Goal: Find specific page/section: Locate a particular part of the current website

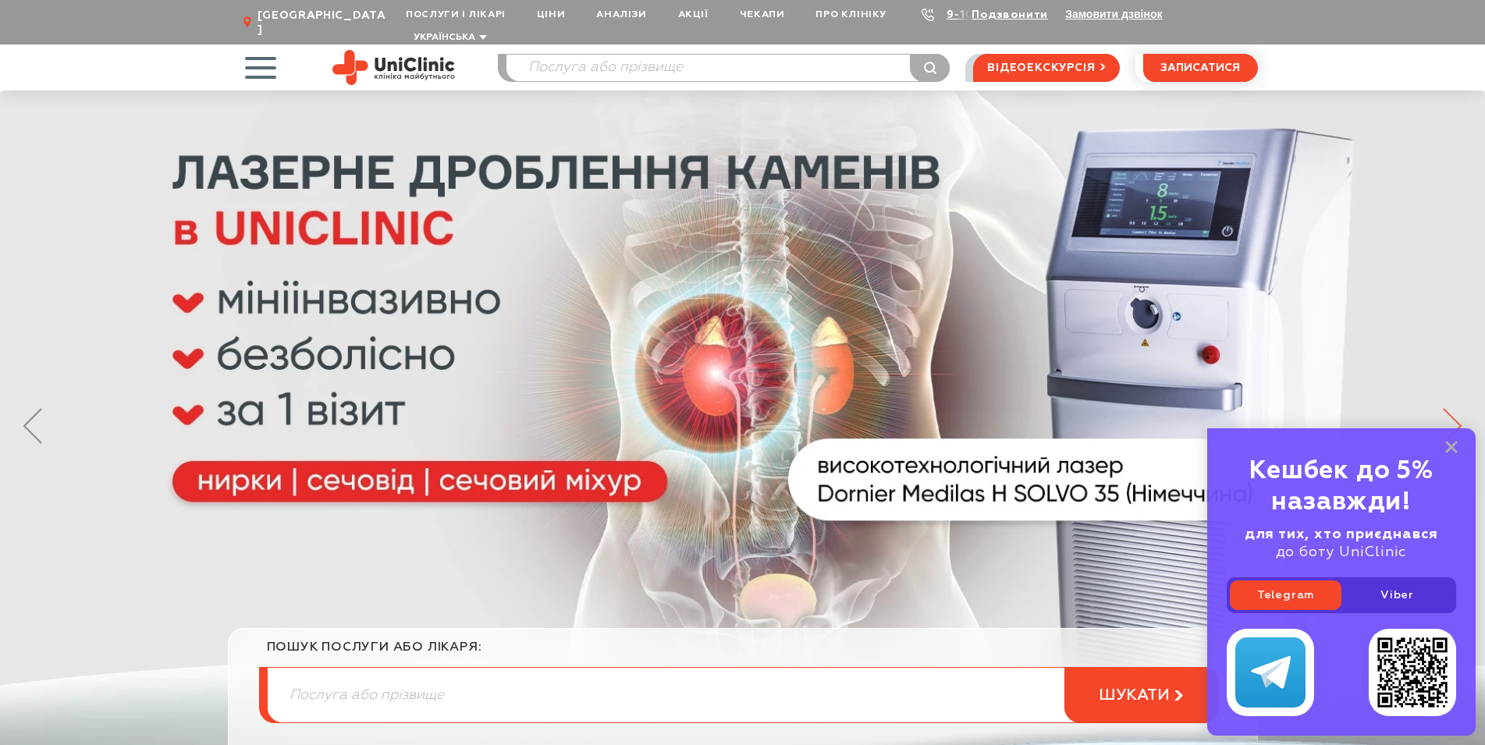
click at [1457, 408] on icon at bounding box center [1452, 426] width 19 height 36
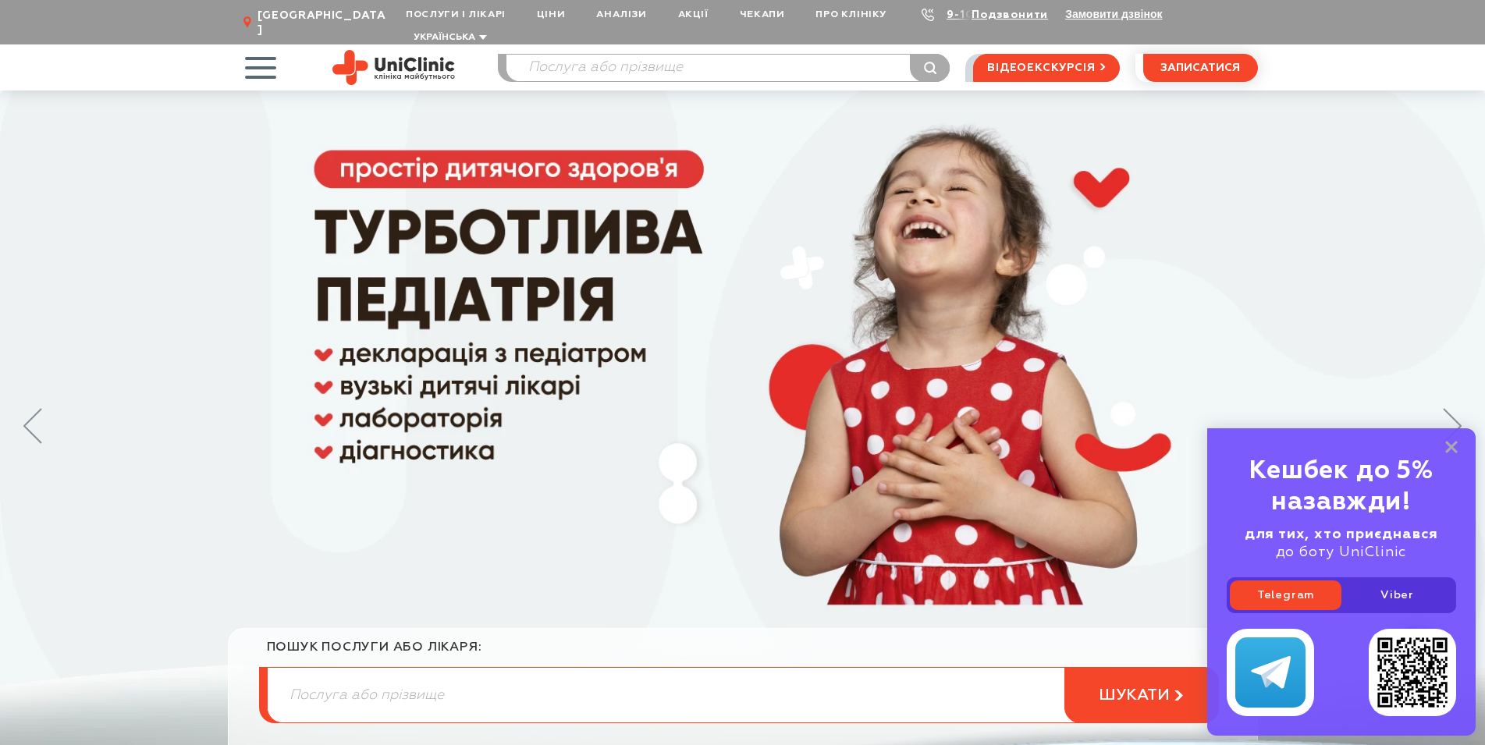
click at [1447, 436] on div "Кешбек до 5% назавжди! для тих, хто приєднався до боту UniClinic Telegram Viber" at bounding box center [1341, 581] width 268 height 307
click at [1452, 445] on icon at bounding box center [1451, 447] width 12 height 13
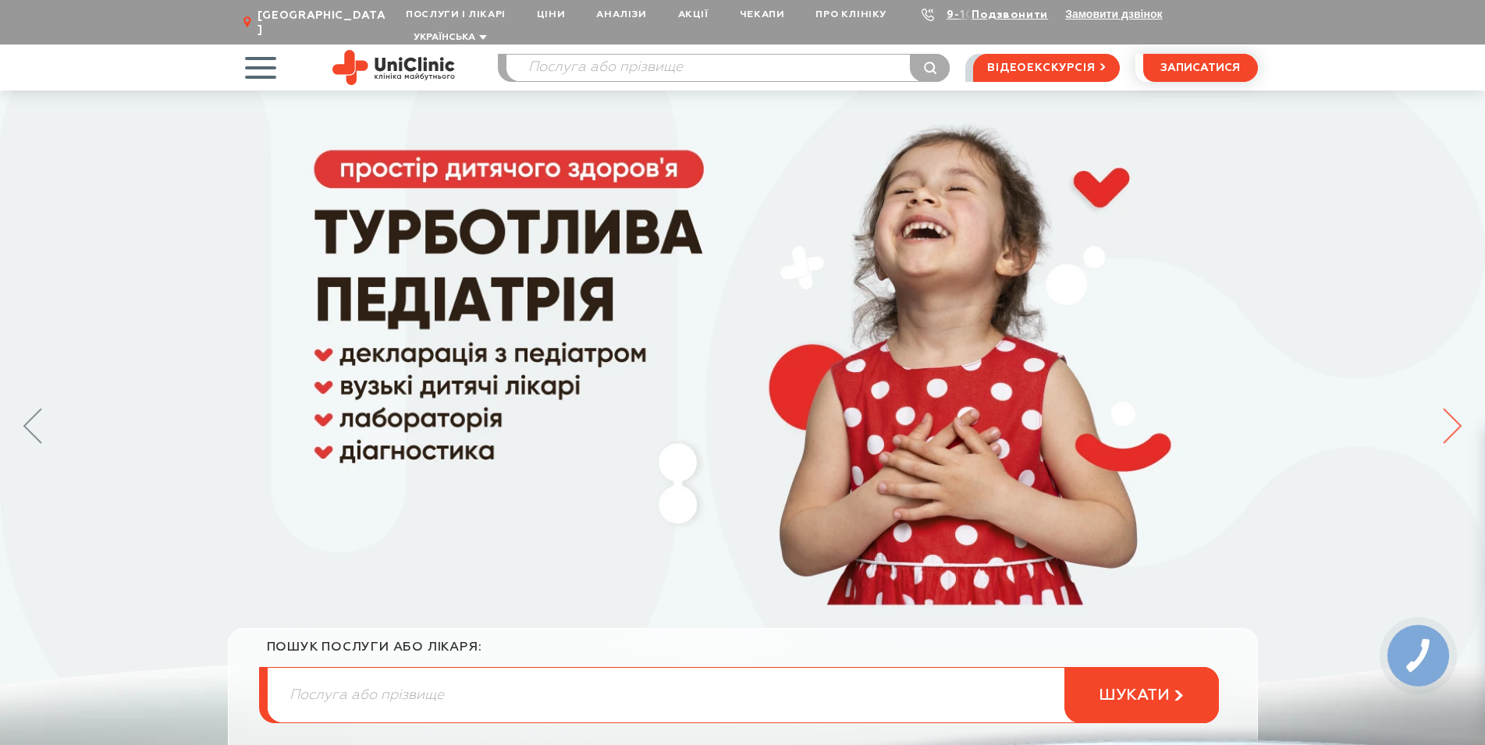
click at [1455, 412] on icon at bounding box center [1452, 426] width 19 height 36
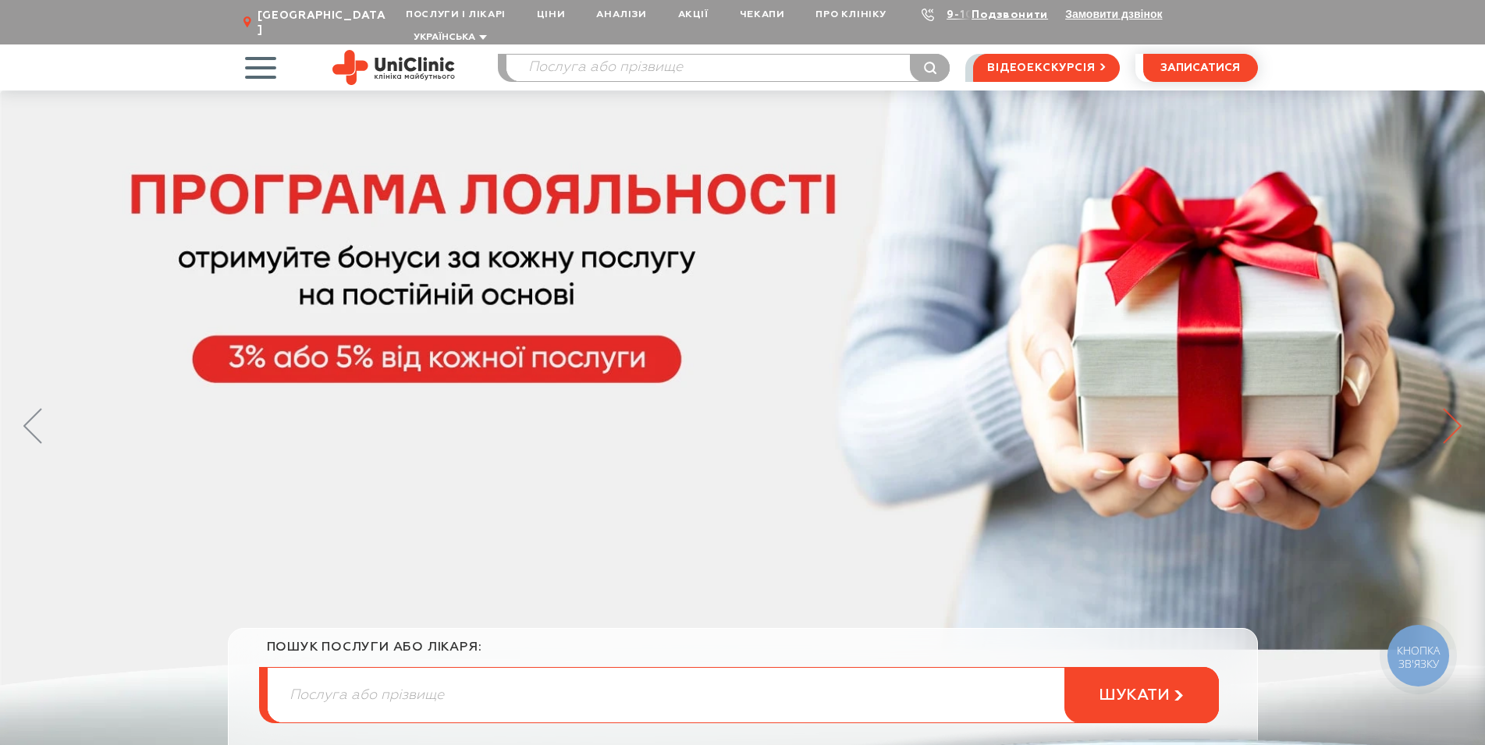
click at [1455, 412] on icon at bounding box center [1452, 426] width 19 height 36
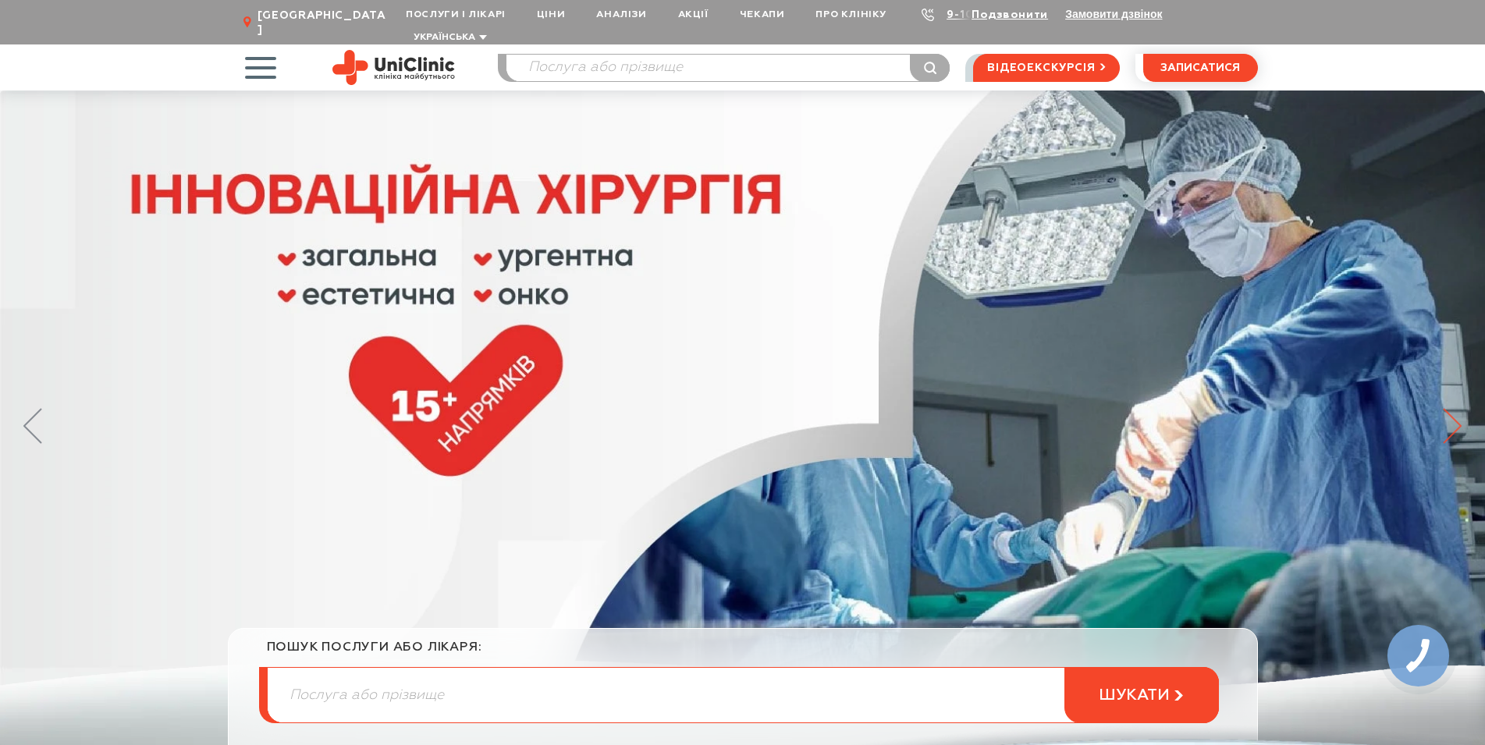
click at [1449, 408] on icon at bounding box center [1452, 426] width 19 height 36
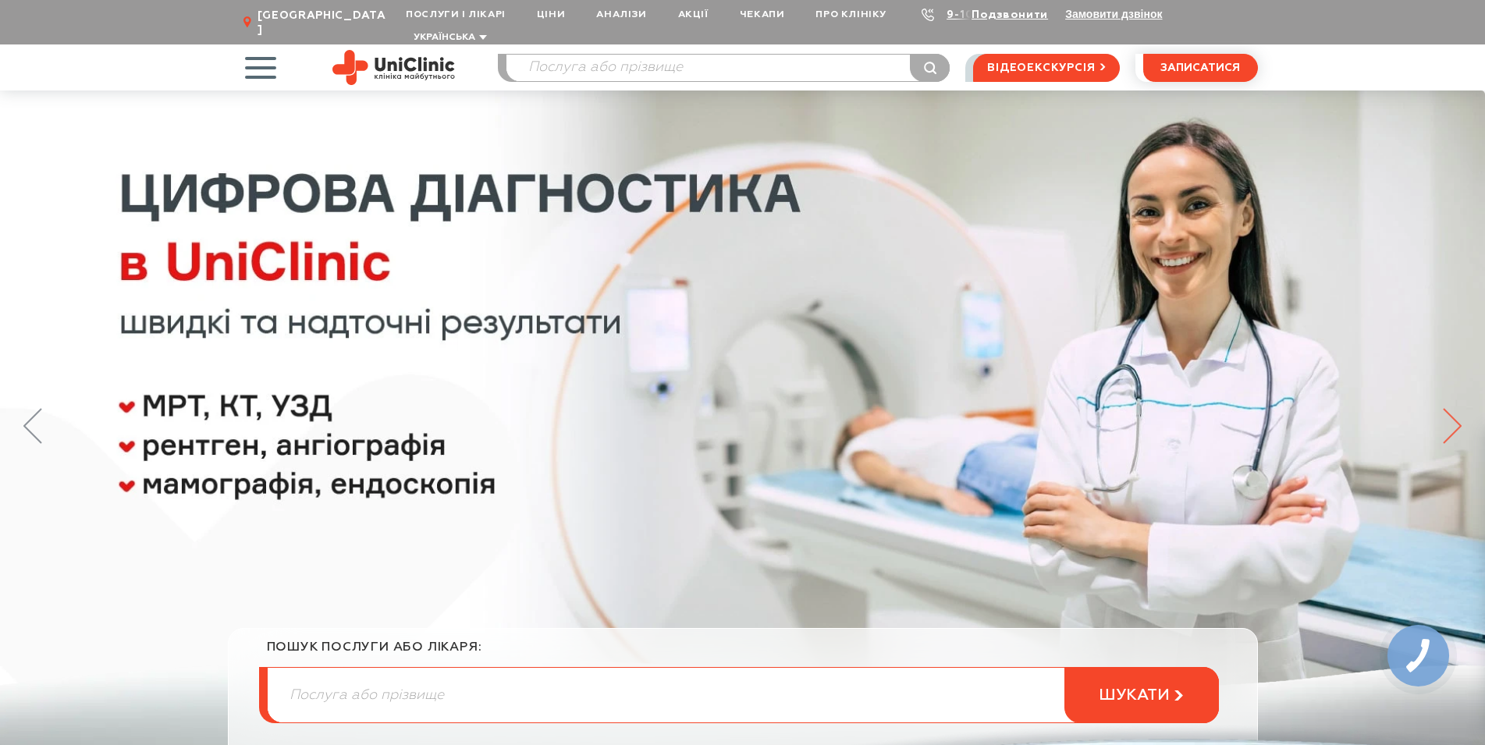
click at [1455, 408] on icon at bounding box center [1452, 426] width 19 height 36
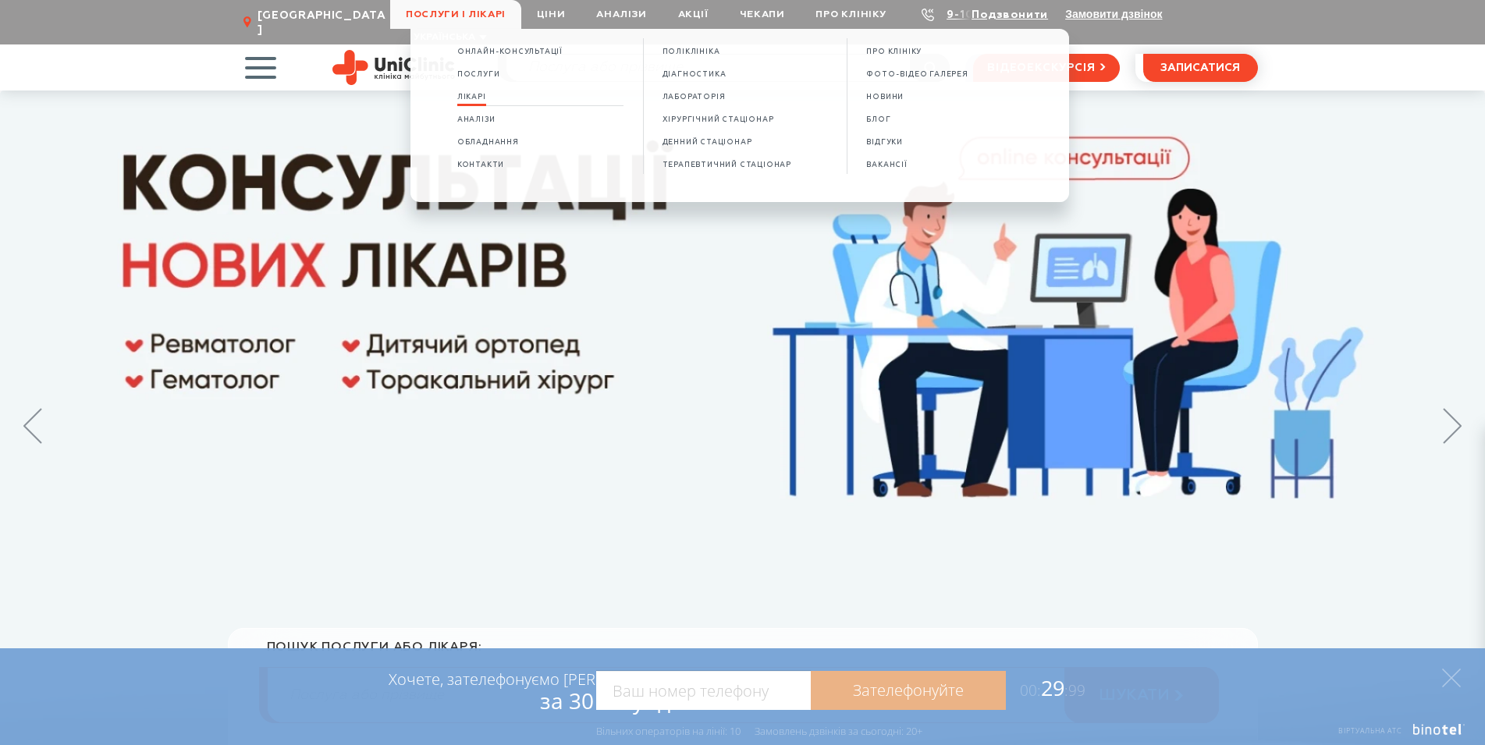
click at [472, 95] on span "Лікарі" at bounding box center [471, 97] width 29 height 9
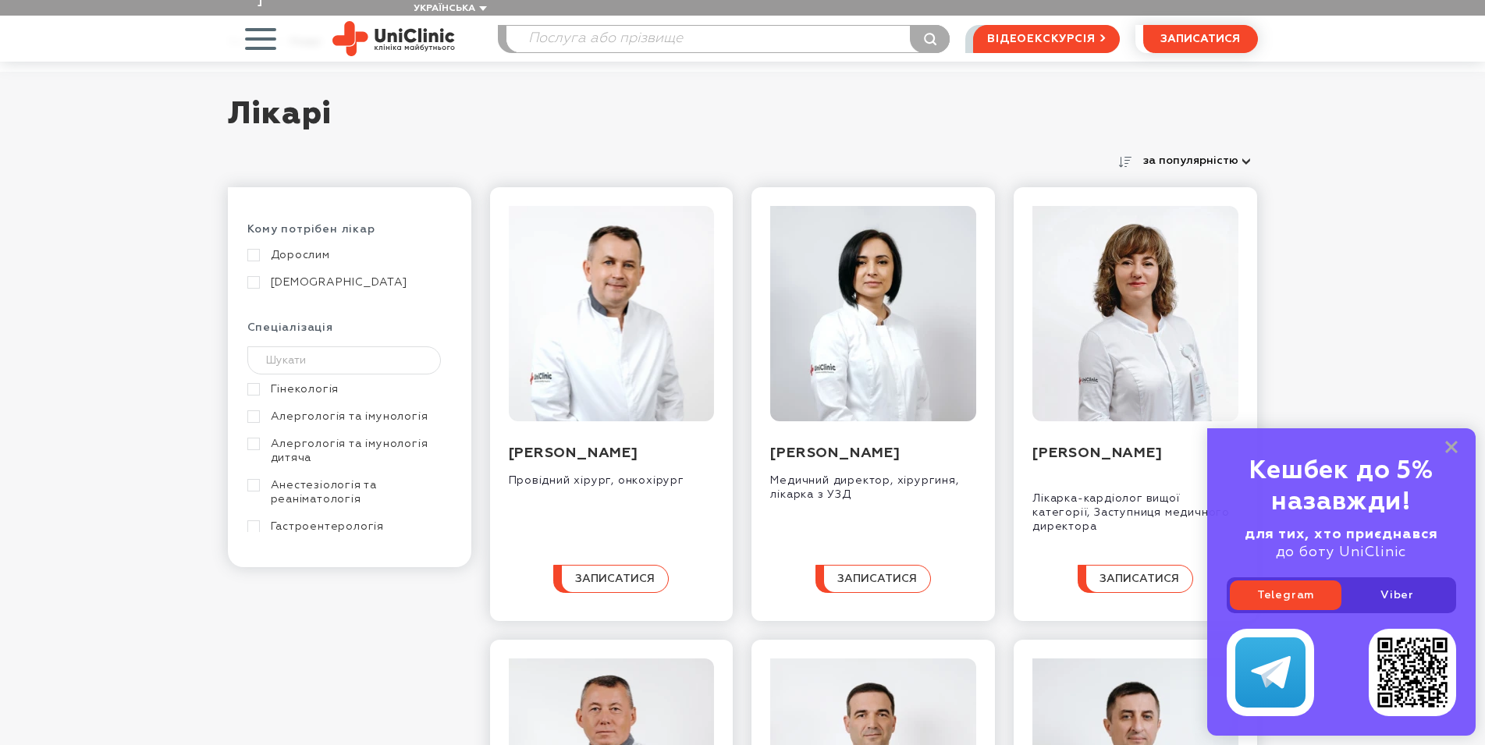
scroll to position [159, 0]
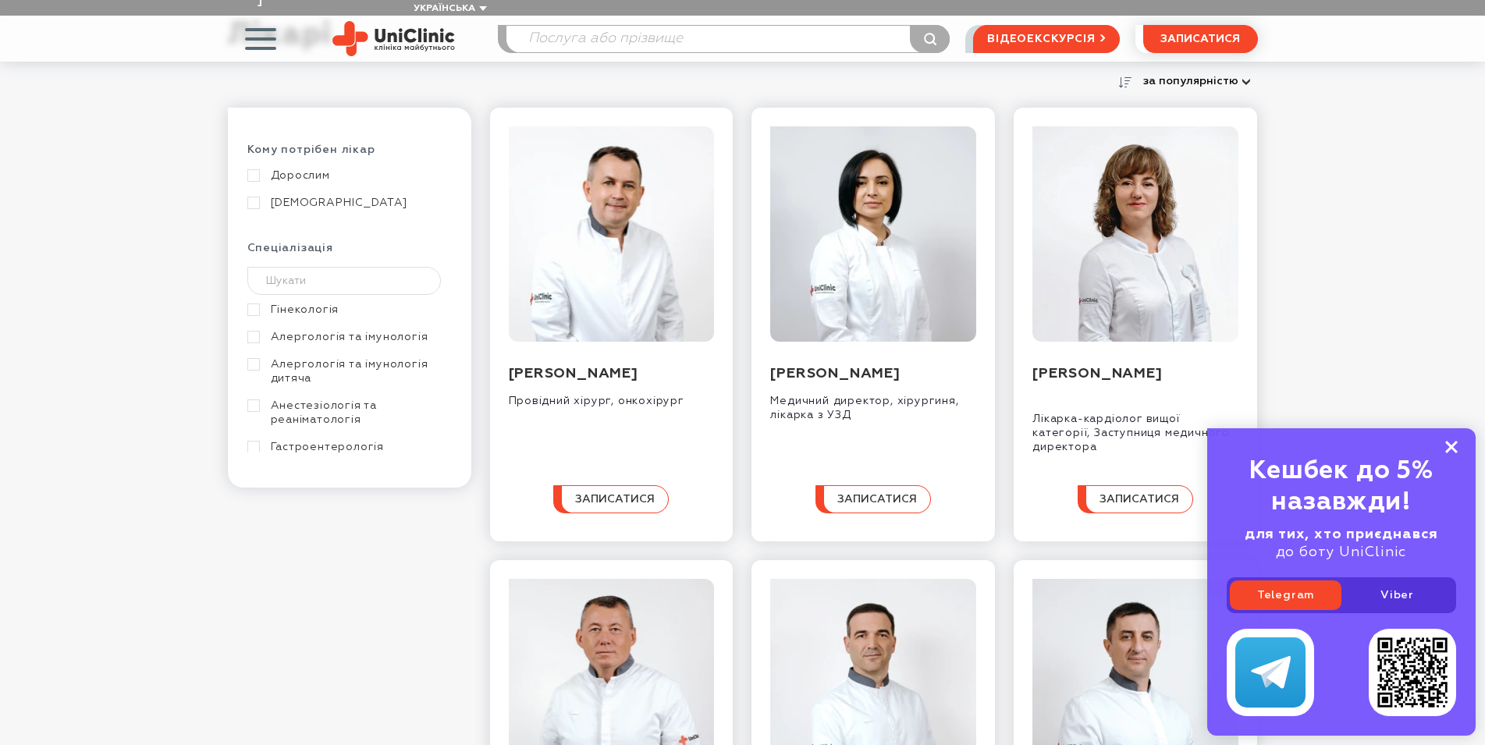
click at [1450, 443] on icon at bounding box center [1451, 447] width 12 height 13
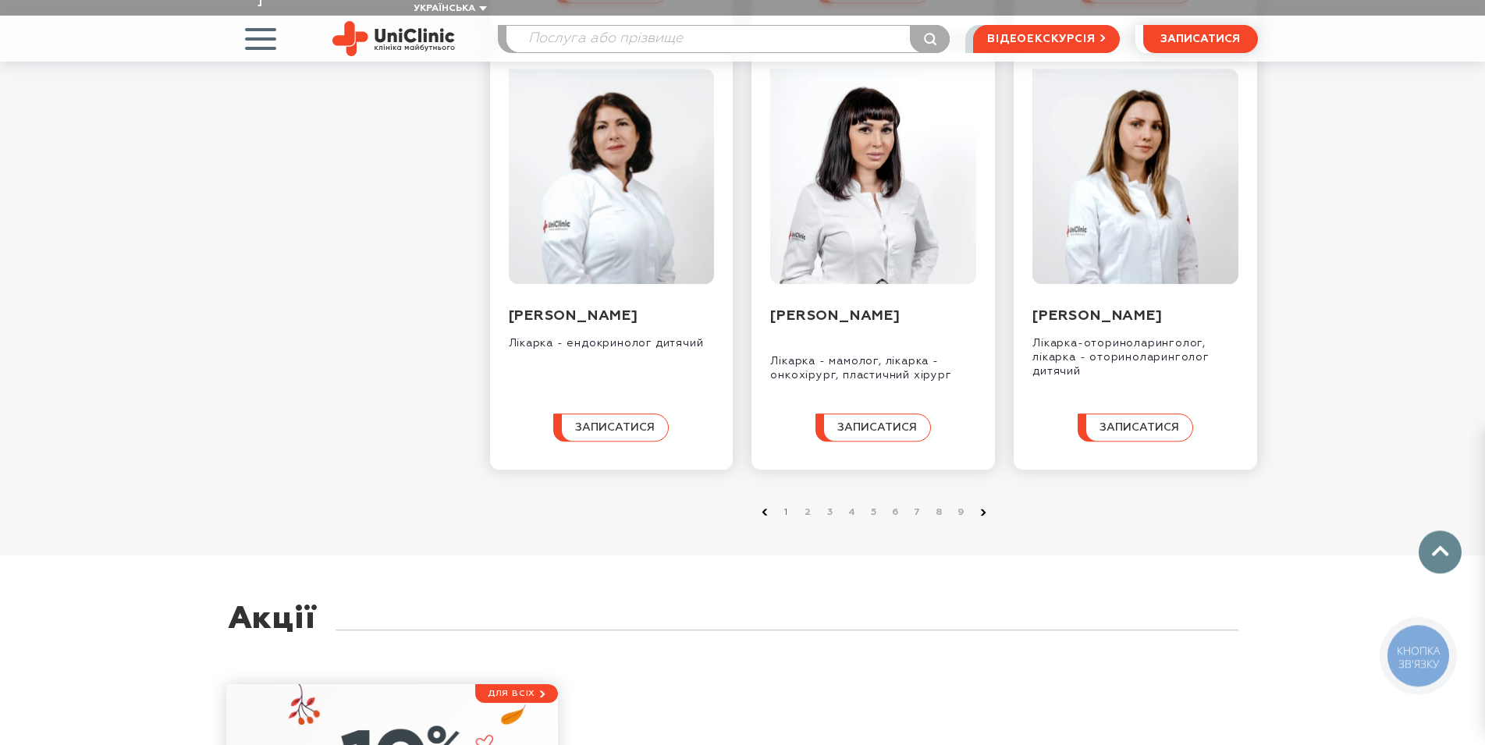
scroll to position [1433, 0]
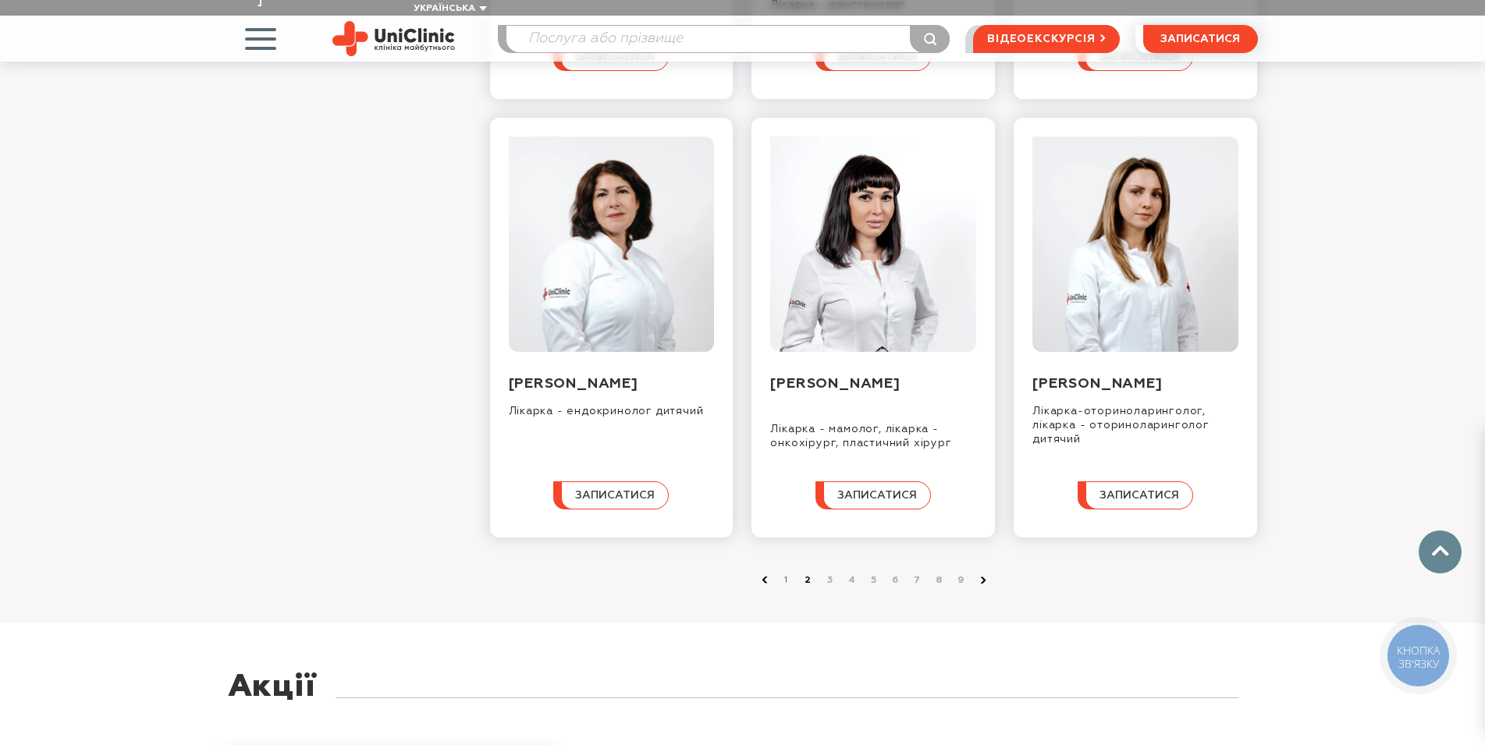
click at [808, 588] on link "2" at bounding box center [809, 581] width 16 height 16
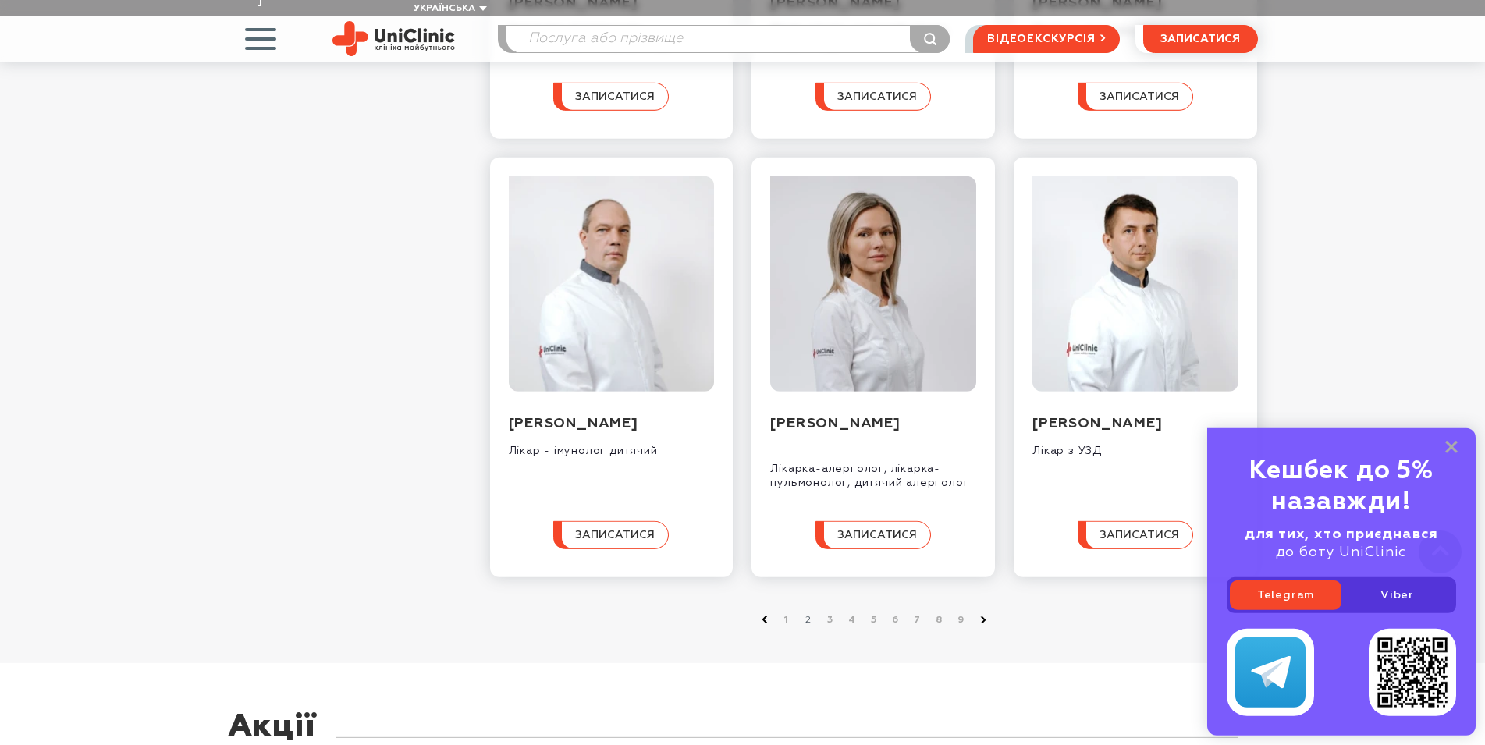
scroll to position [1592, 0]
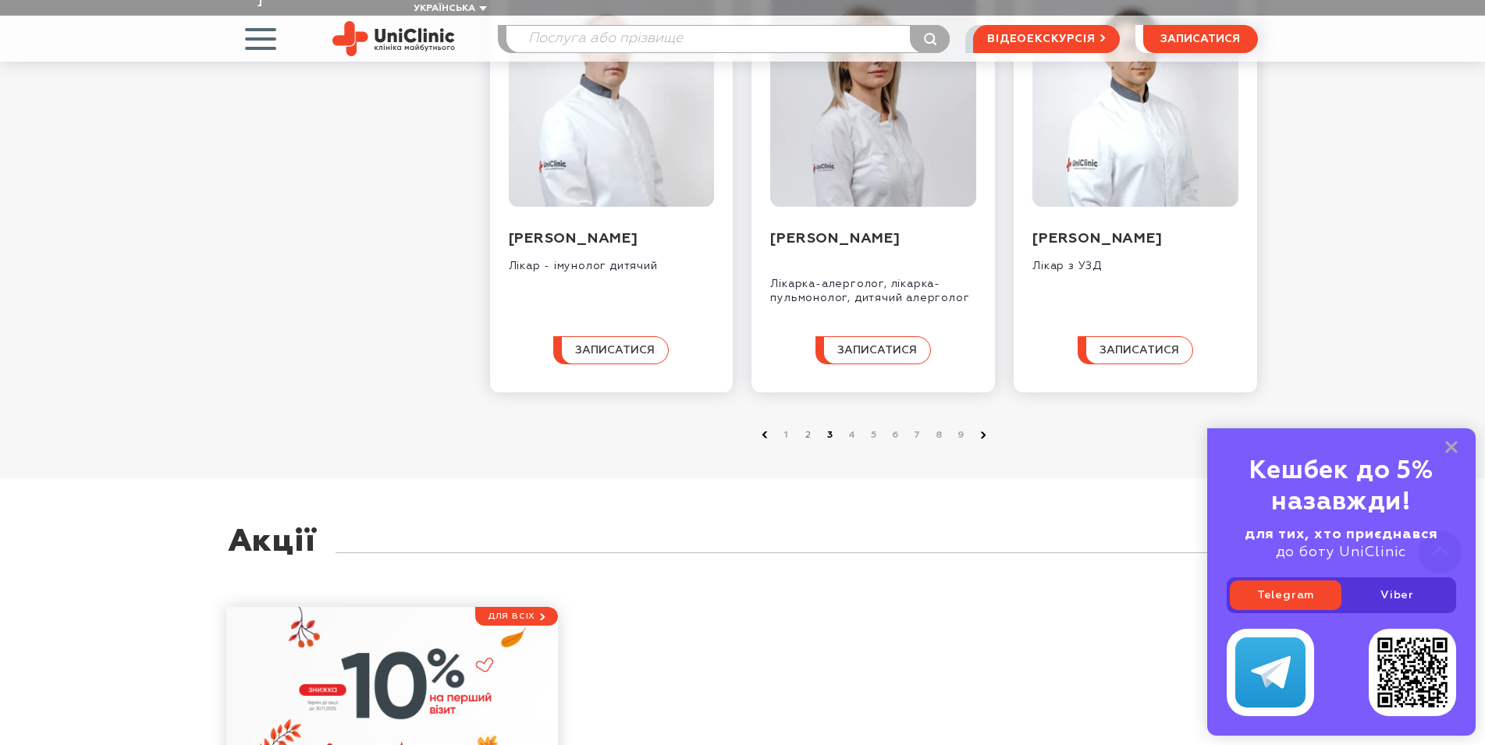
click at [825, 437] on link "3" at bounding box center [831, 436] width 16 height 16
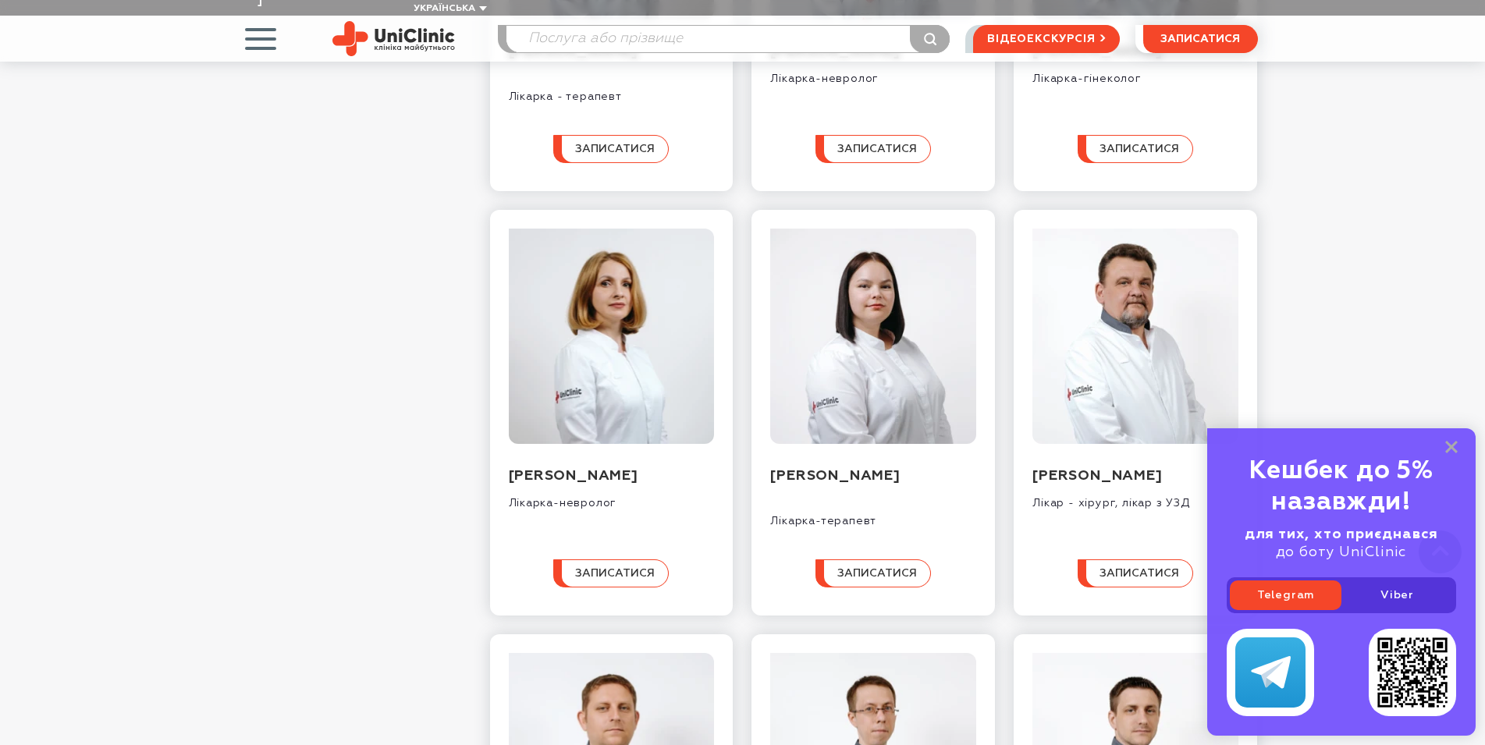
scroll to position [955, 0]
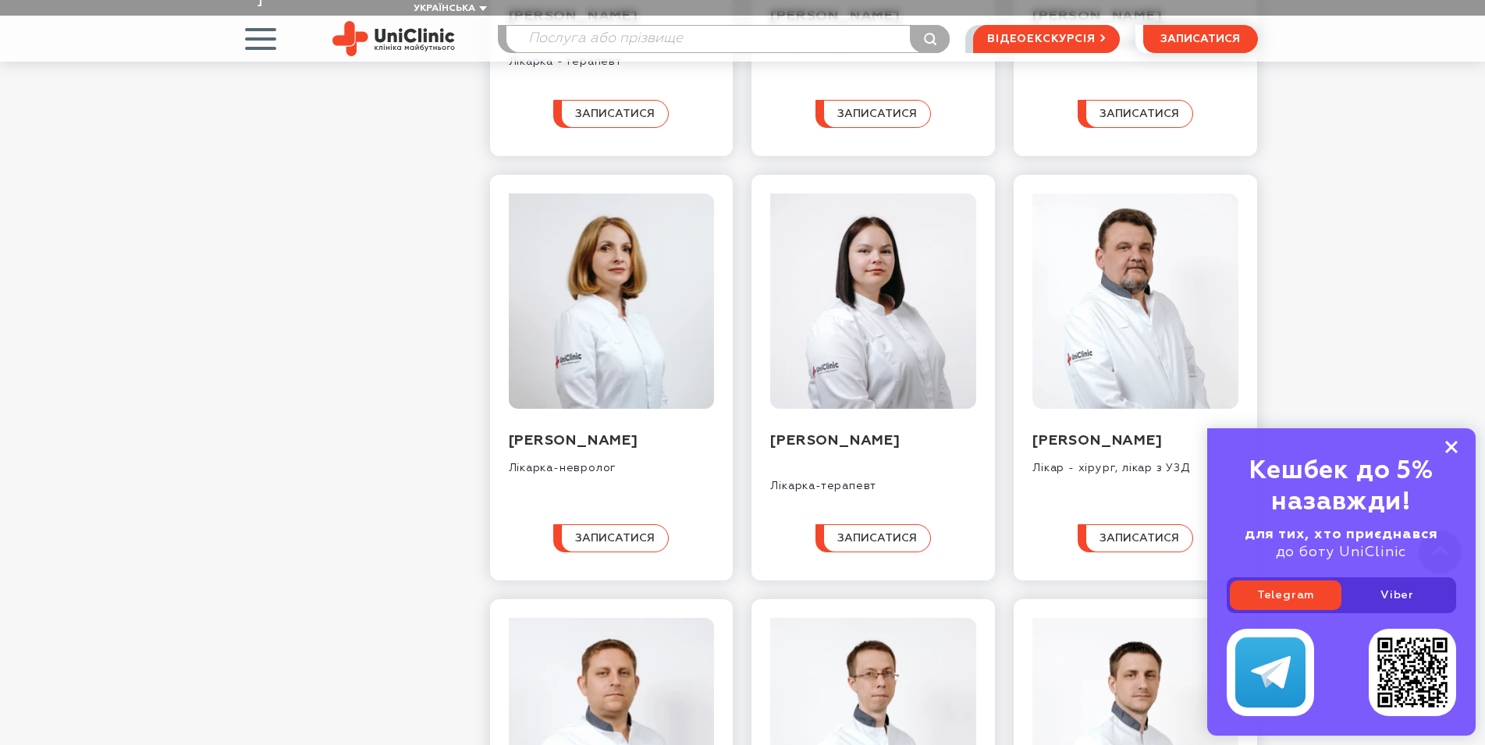
click at [1450, 447] on rect at bounding box center [1451, 447] width 12 height 12
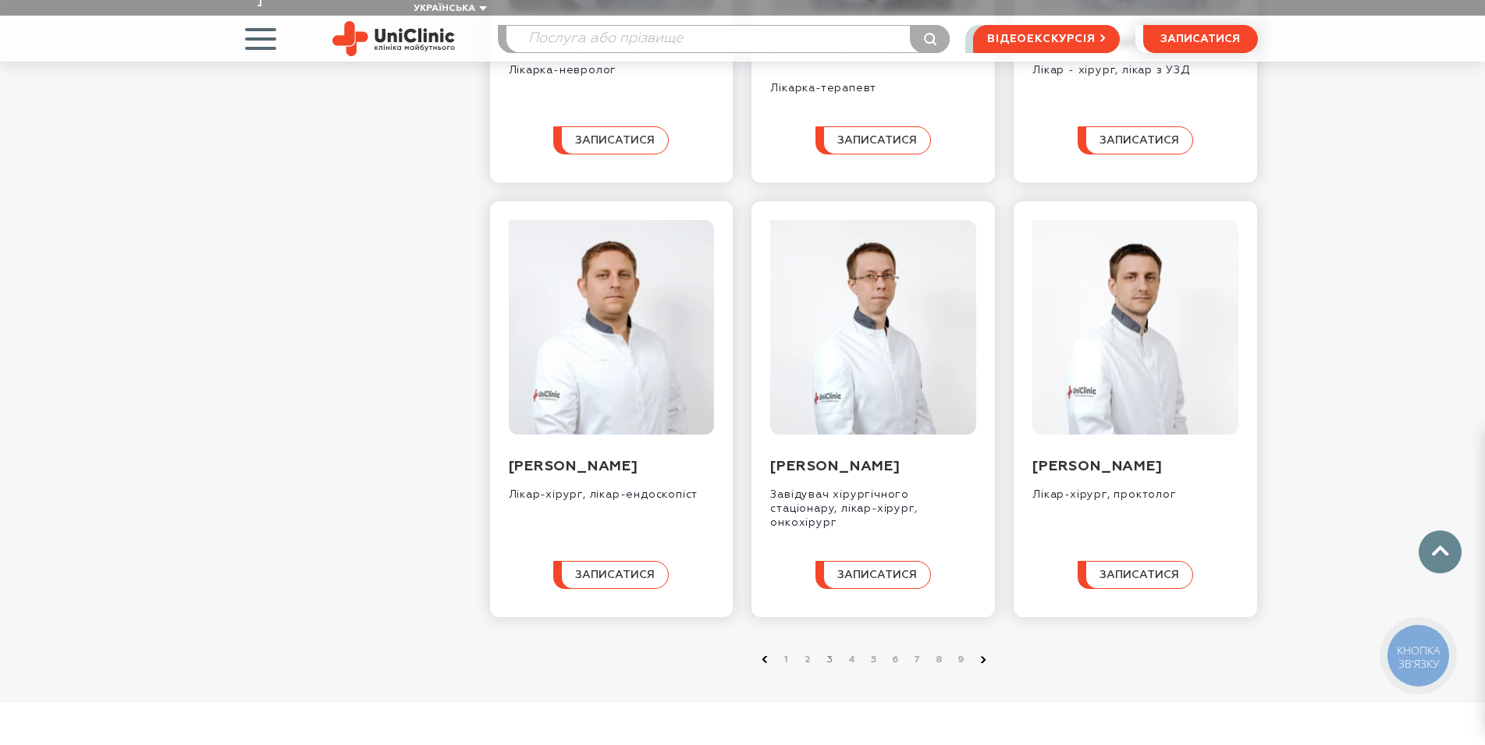
scroll to position [1512, 0]
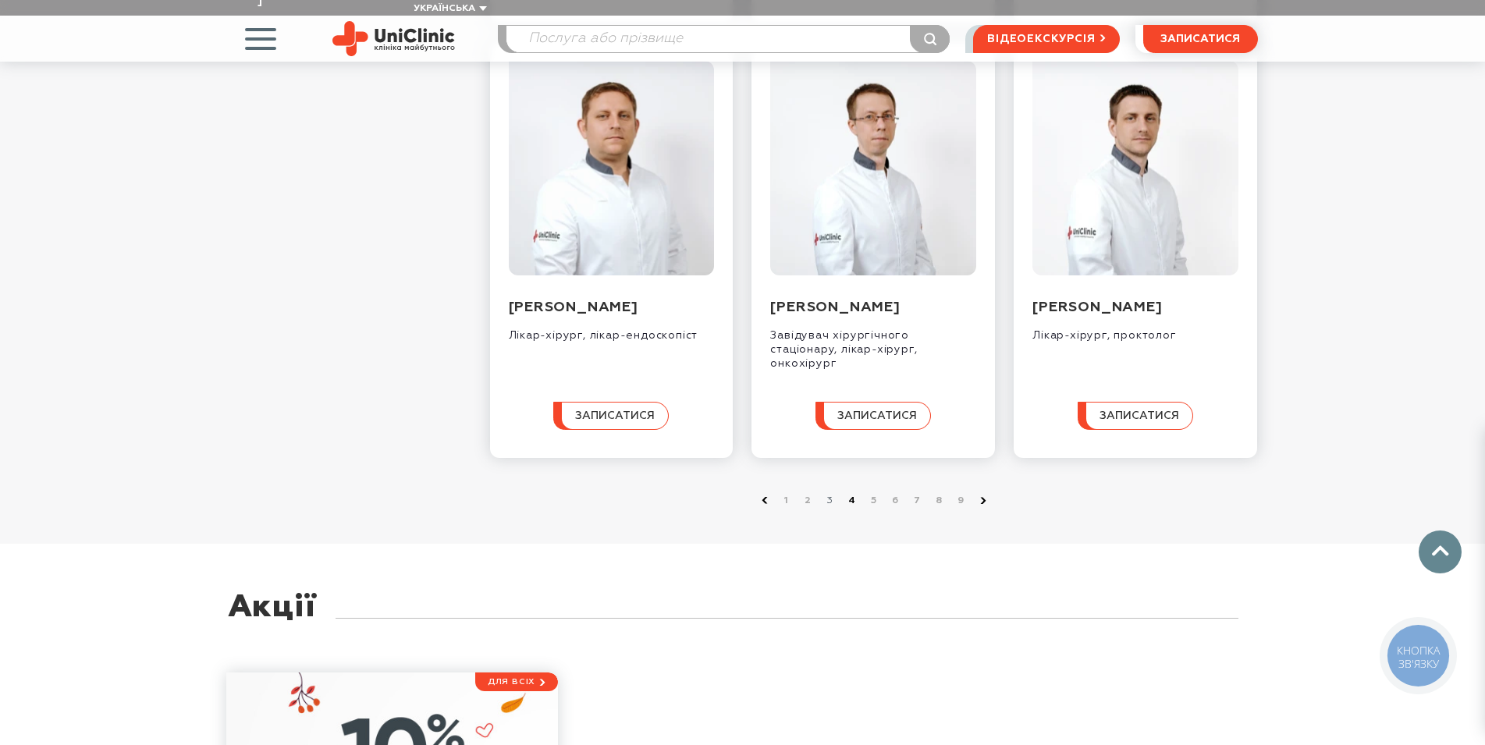
click at [850, 502] on link "4" at bounding box center [852, 501] width 16 height 16
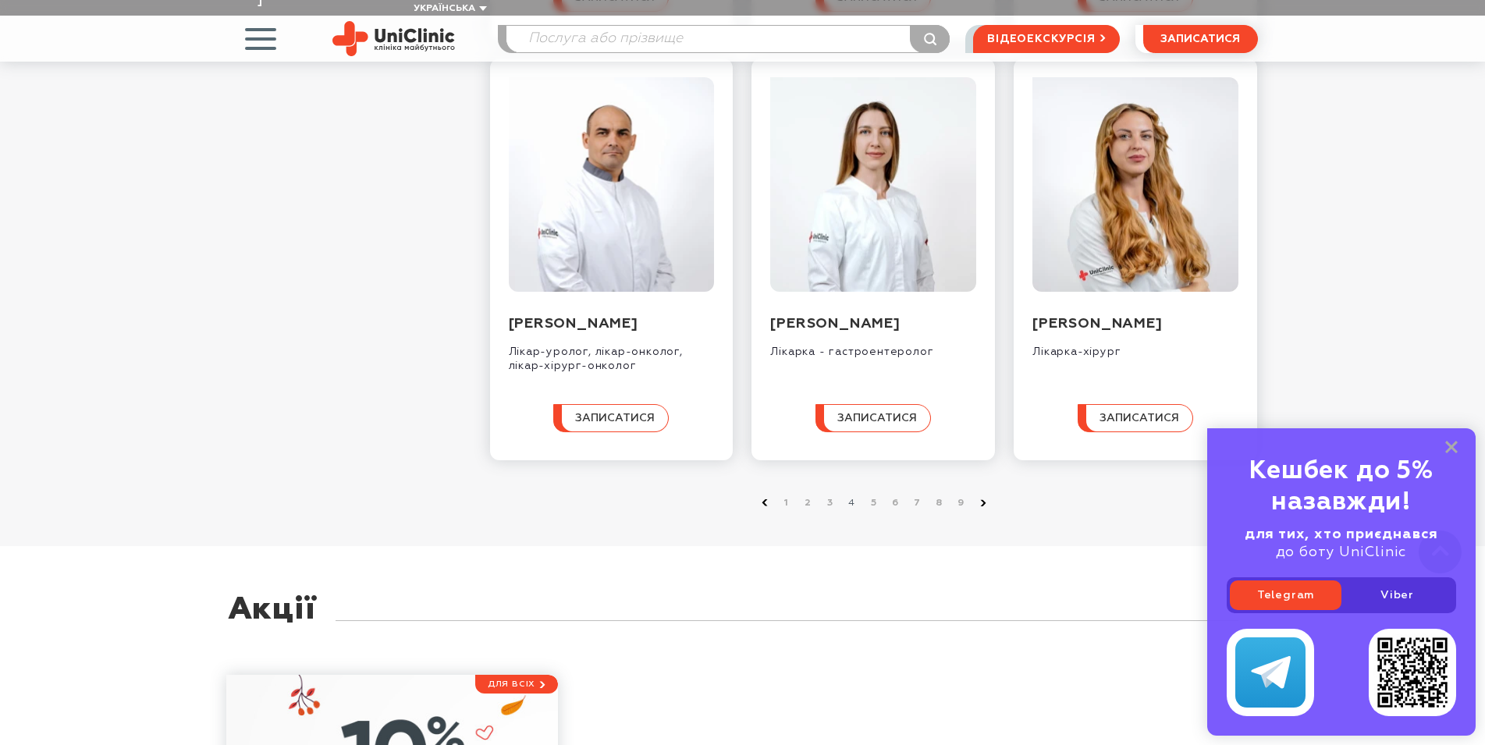
scroll to position [1512, 0]
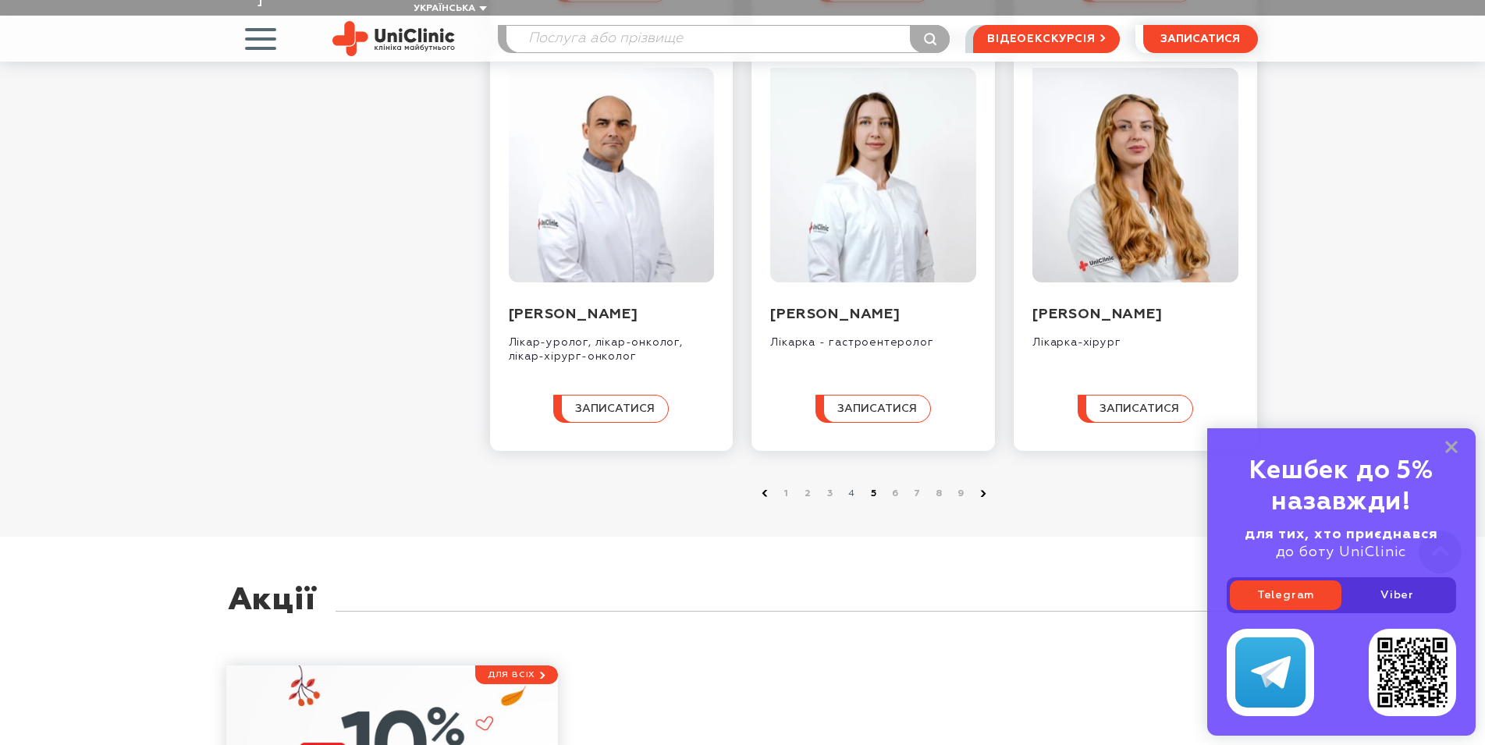
click at [873, 502] on link "5" at bounding box center [874, 494] width 16 height 16
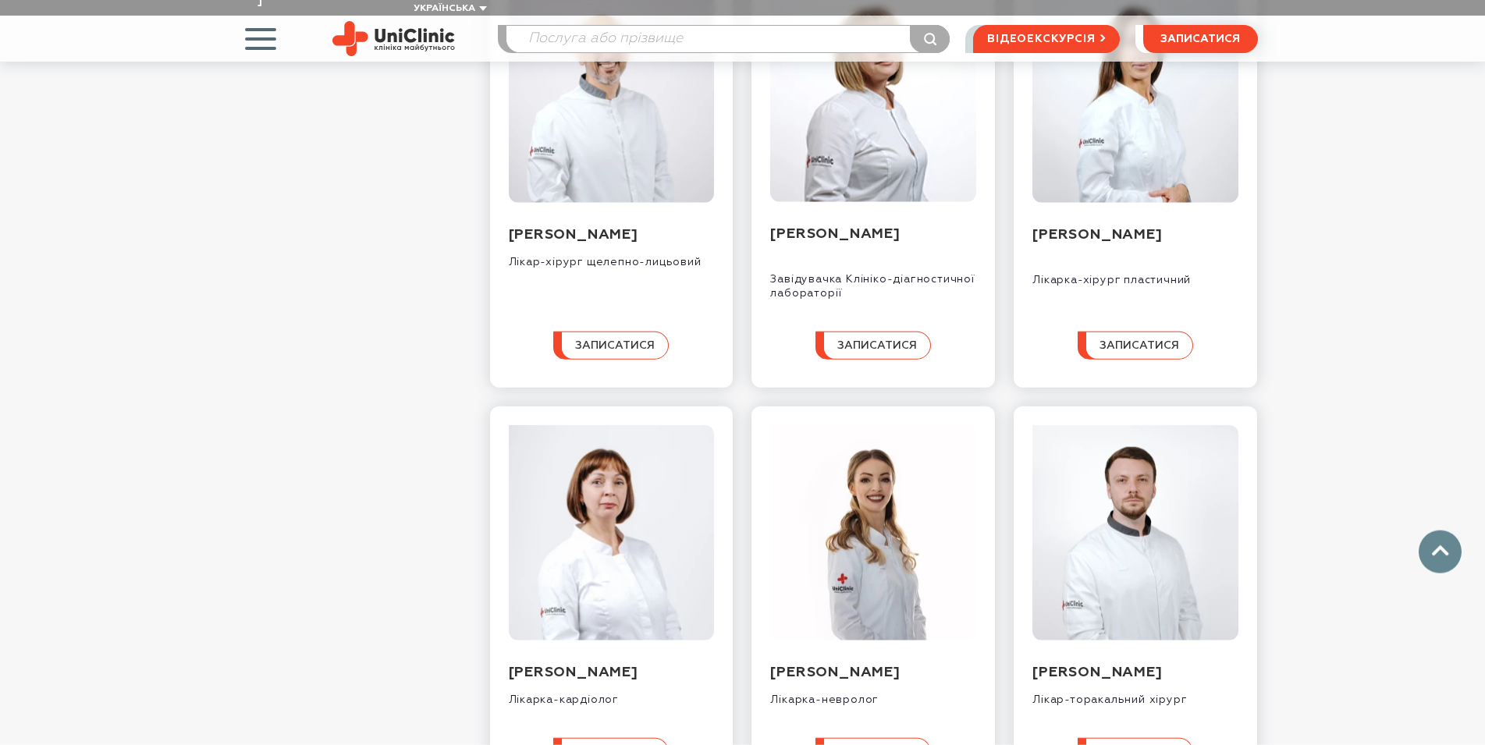
scroll to position [876, 0]
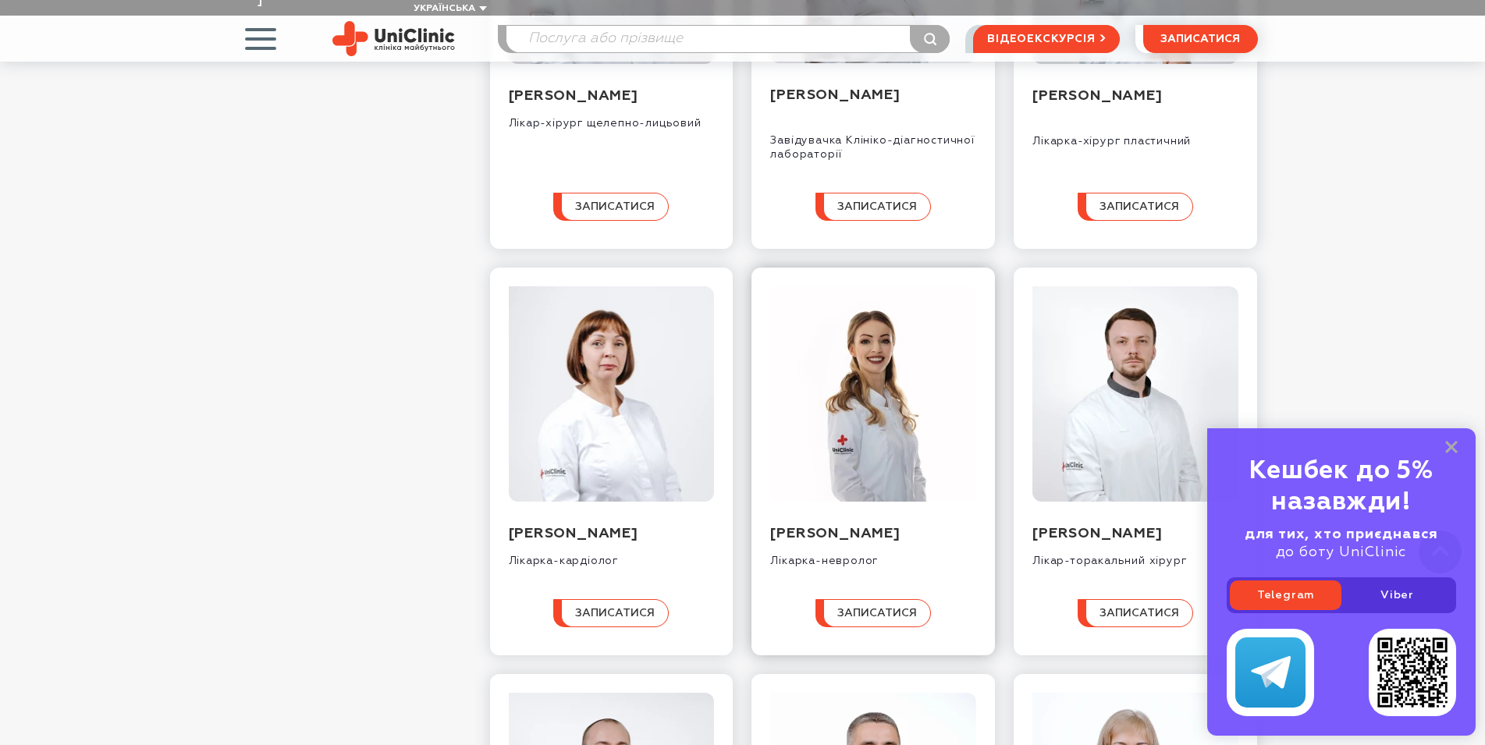
click at [890, 371] on img at bounding box center [873, 393] width 206 height 215
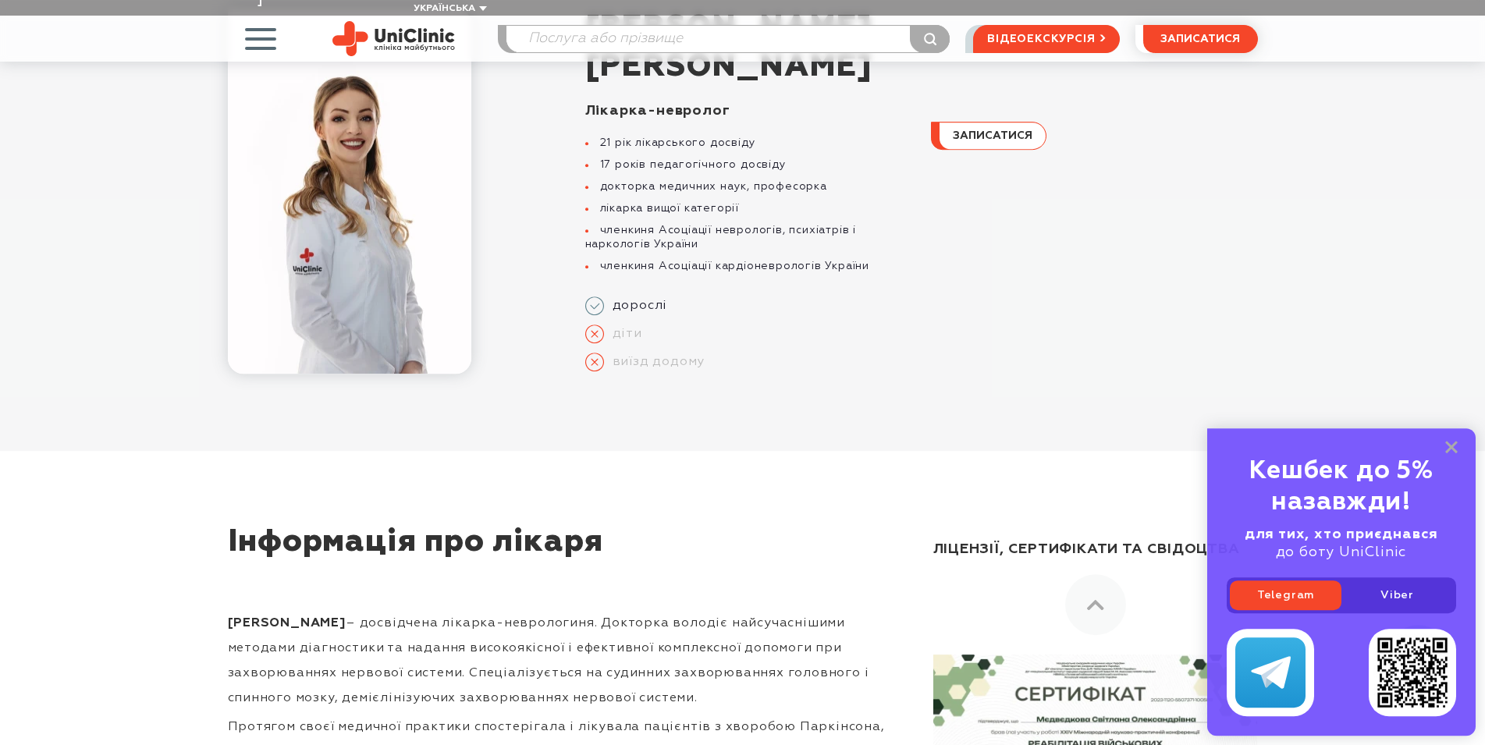
scroll to position [80, 0]
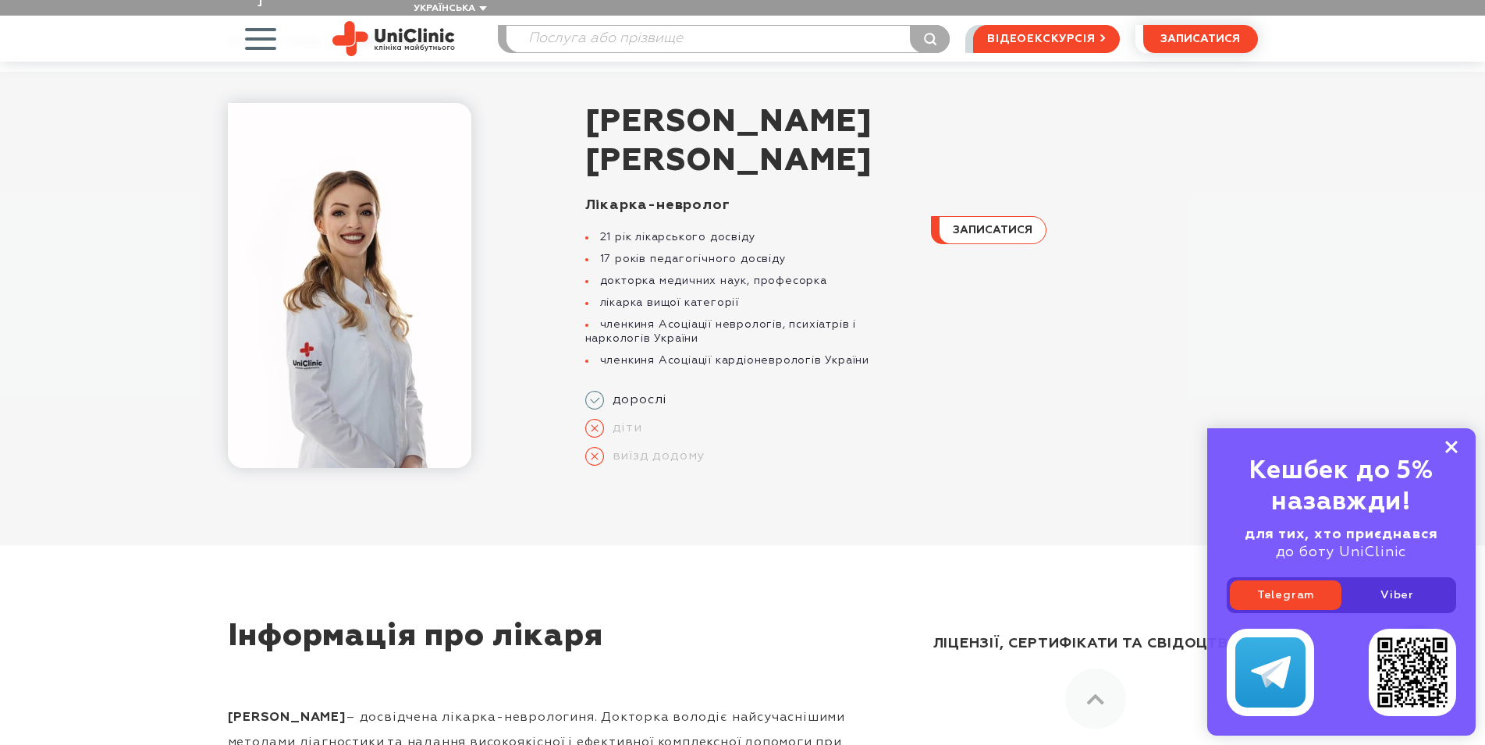
click at [1450, 443] on icon at bounding box center [1451, 447] width 12 height 13
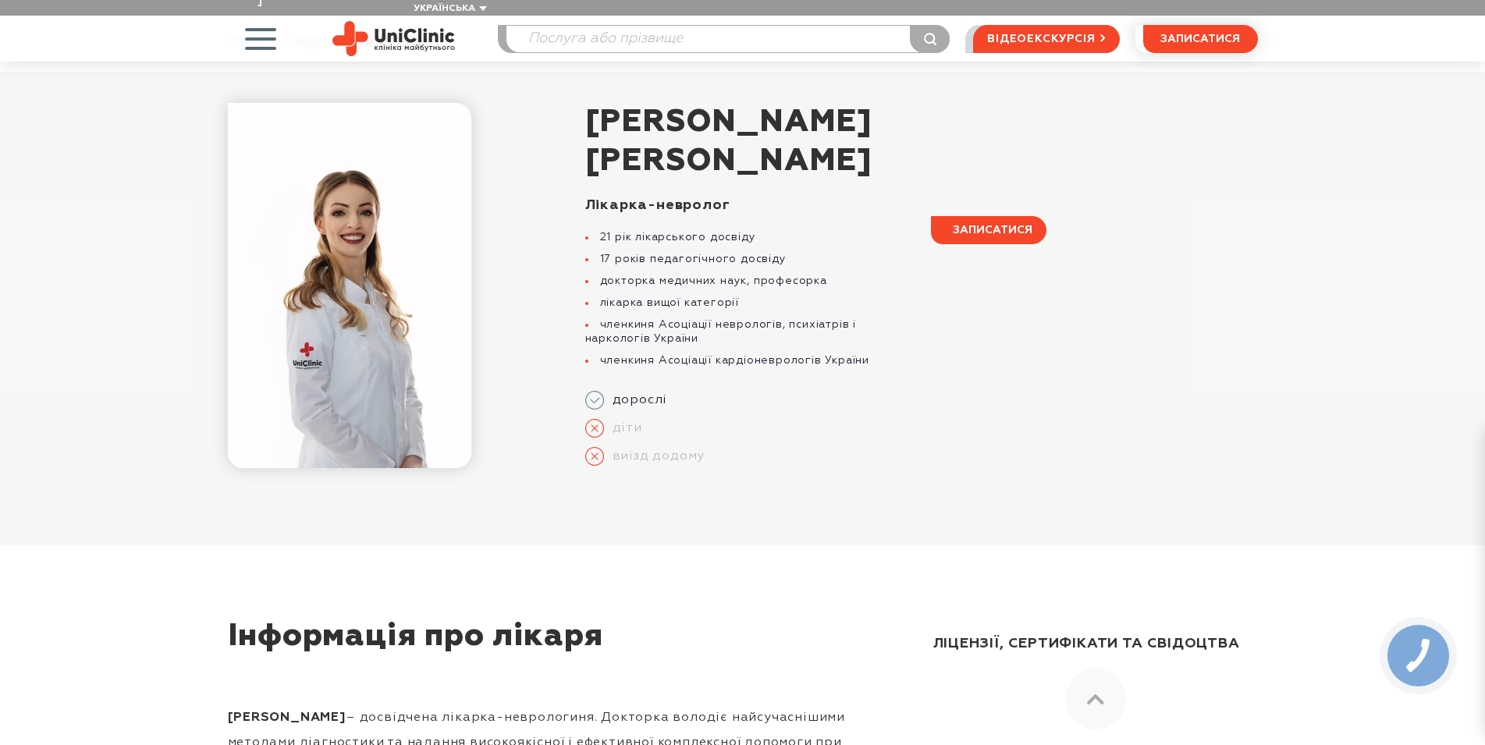
click at [1004, 225] on span "записатися" at bounding box center [993, 230] width 80 height 11
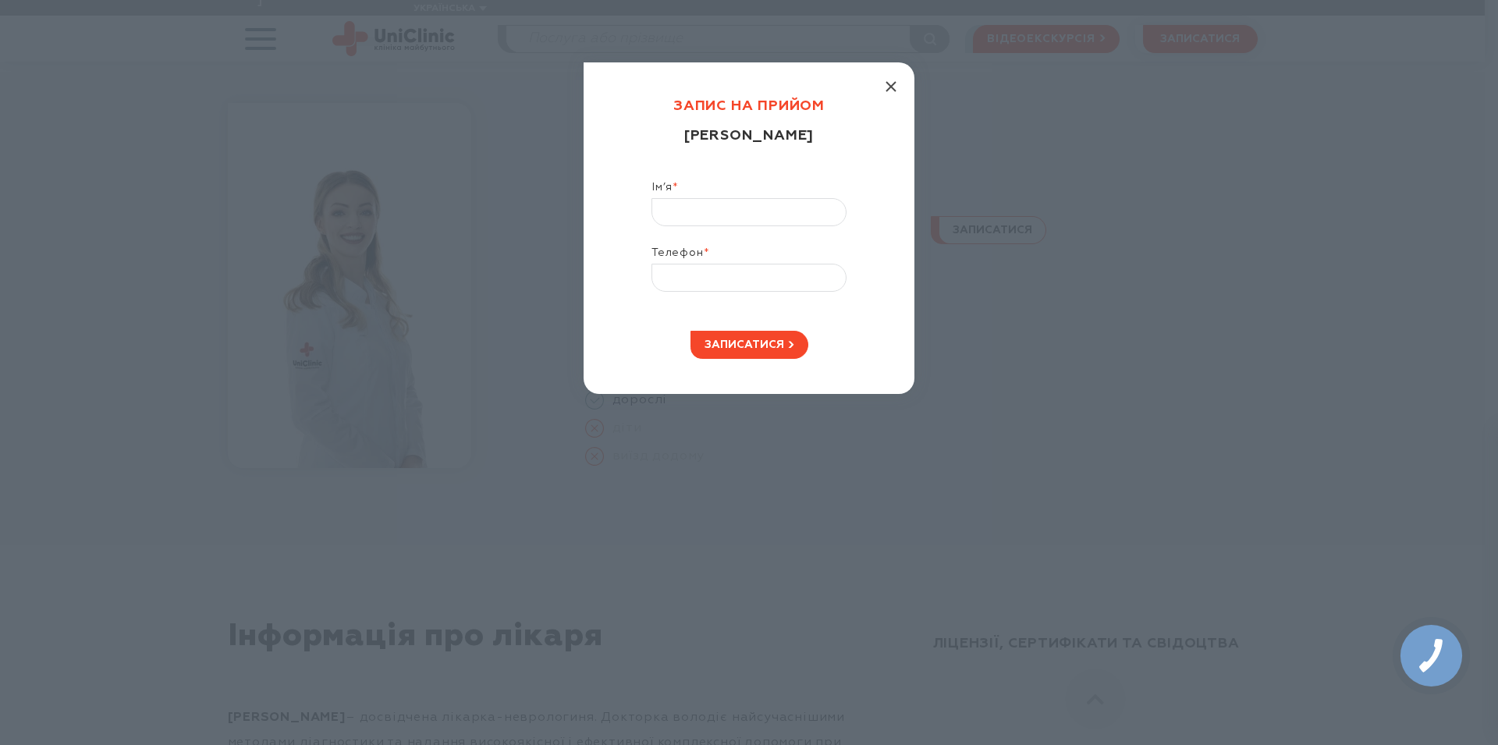
click at [892, 81] on button "button" at bounding box center [891, 86] width 12 height 12
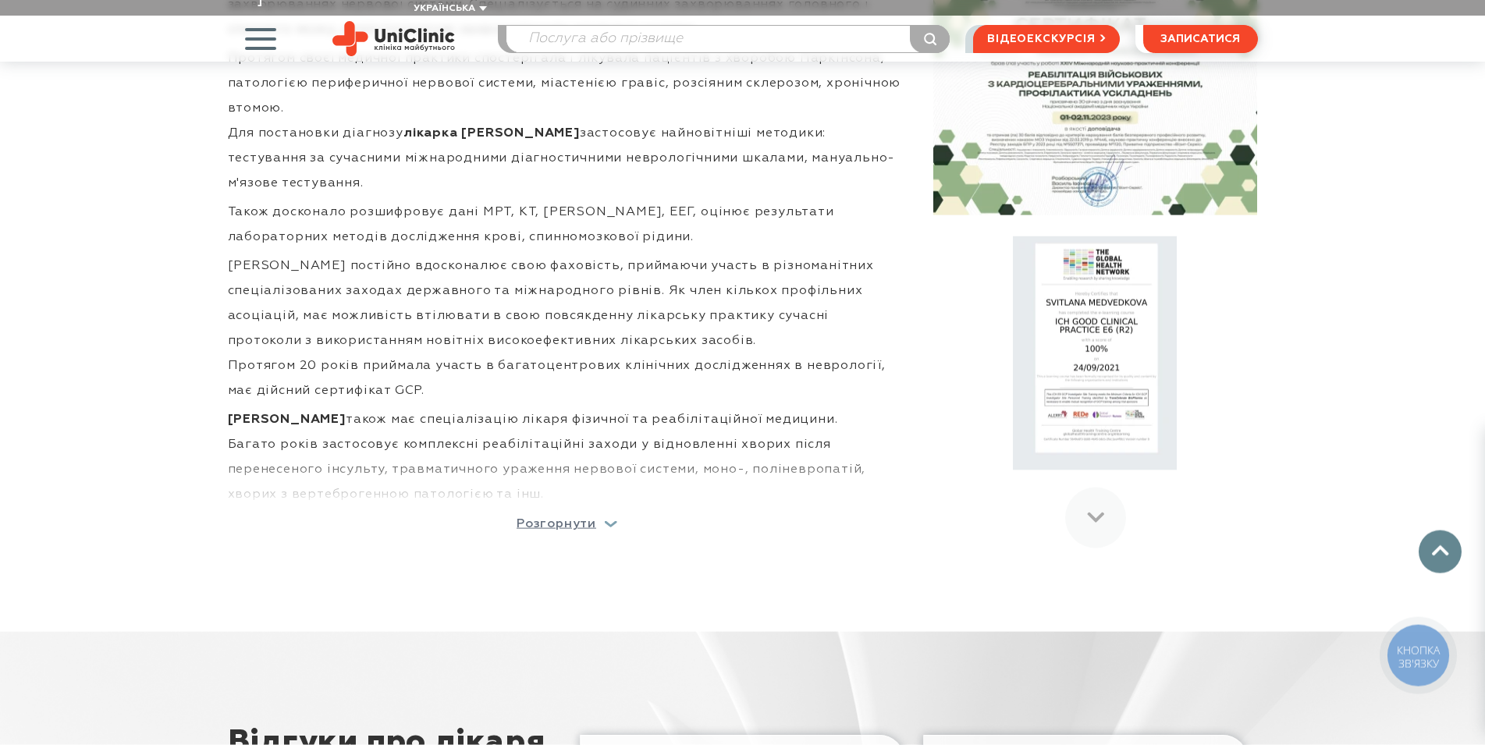
scroll to position [876, 0]
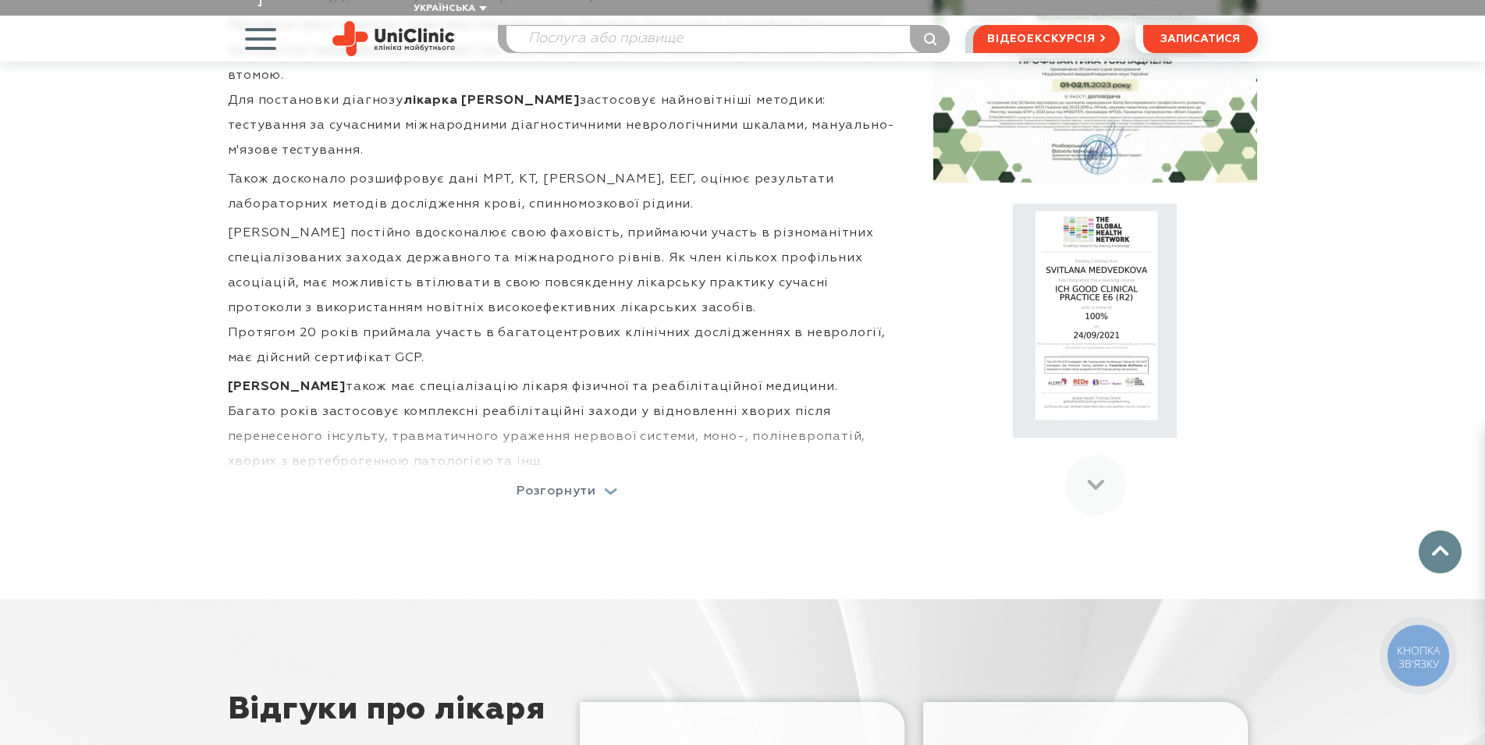
click at [611, 485] on div "Розгорнути" at bounding box center [567, 491] width 101 height 12
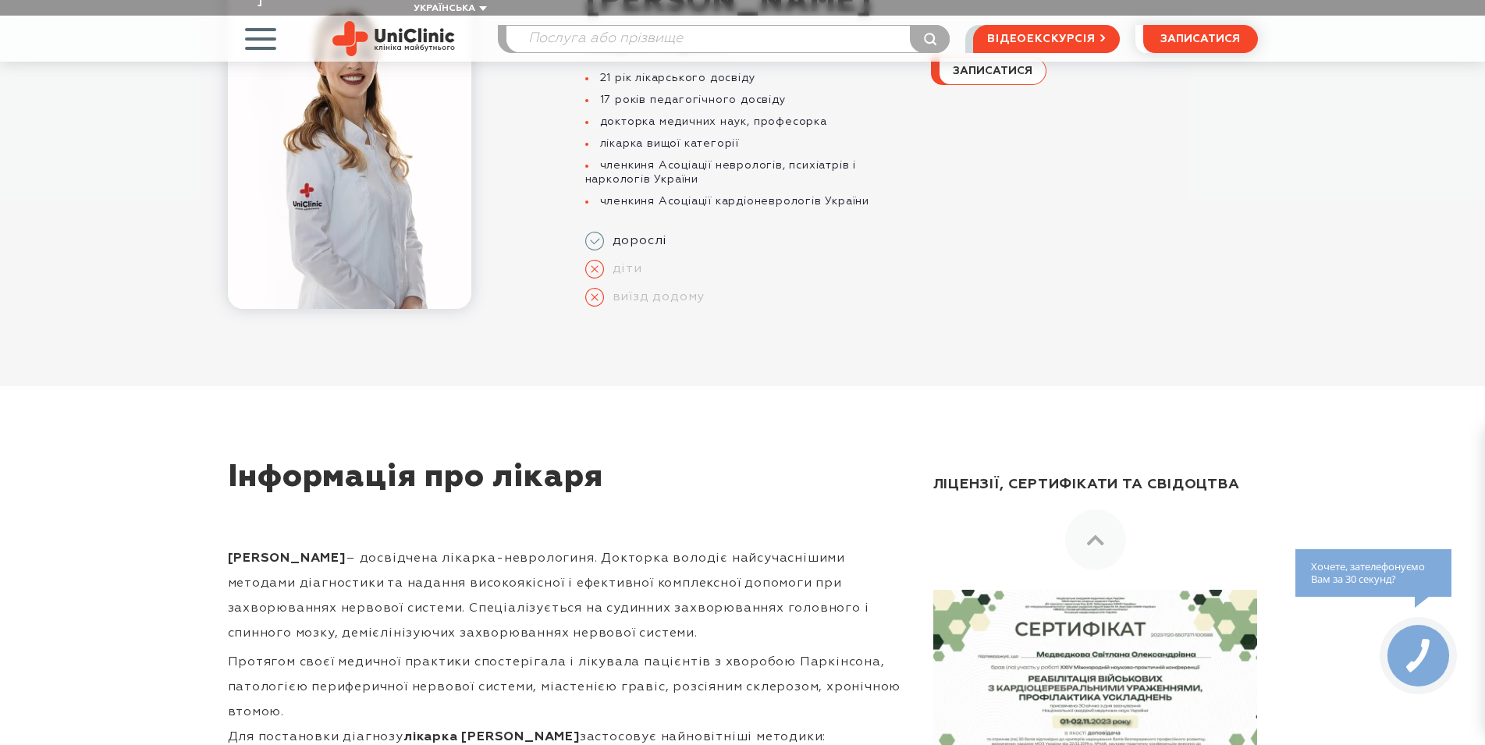
scroll to position [0, 0]
